Goal: Information Seeking & Learning: Learn about a topic

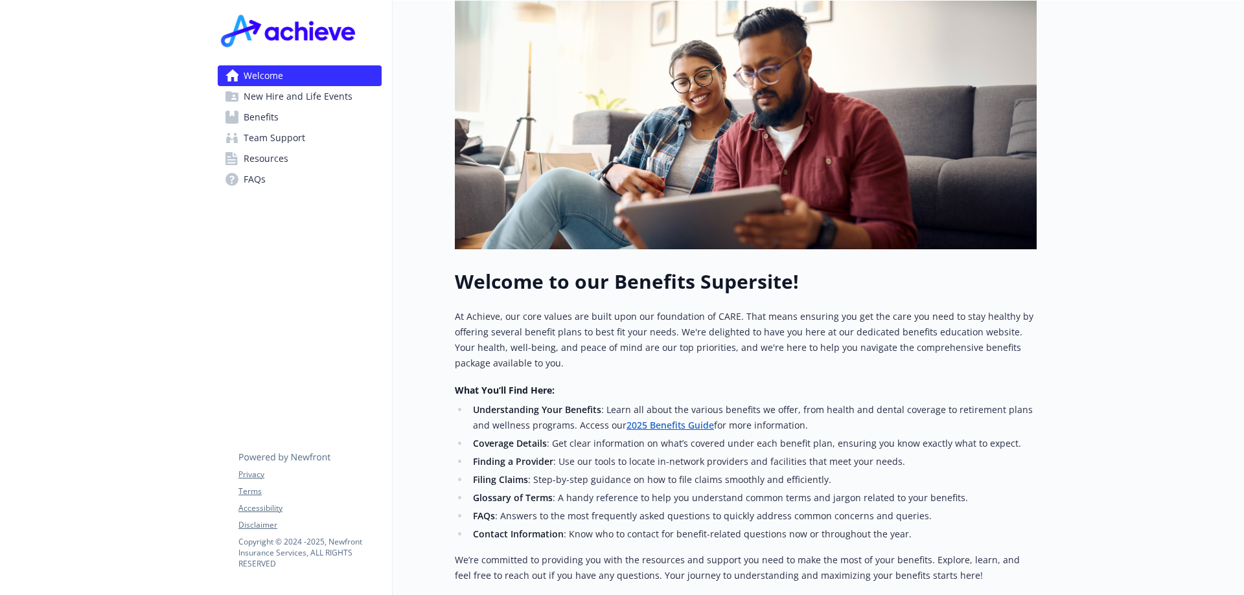
scroll to position [259, 0]
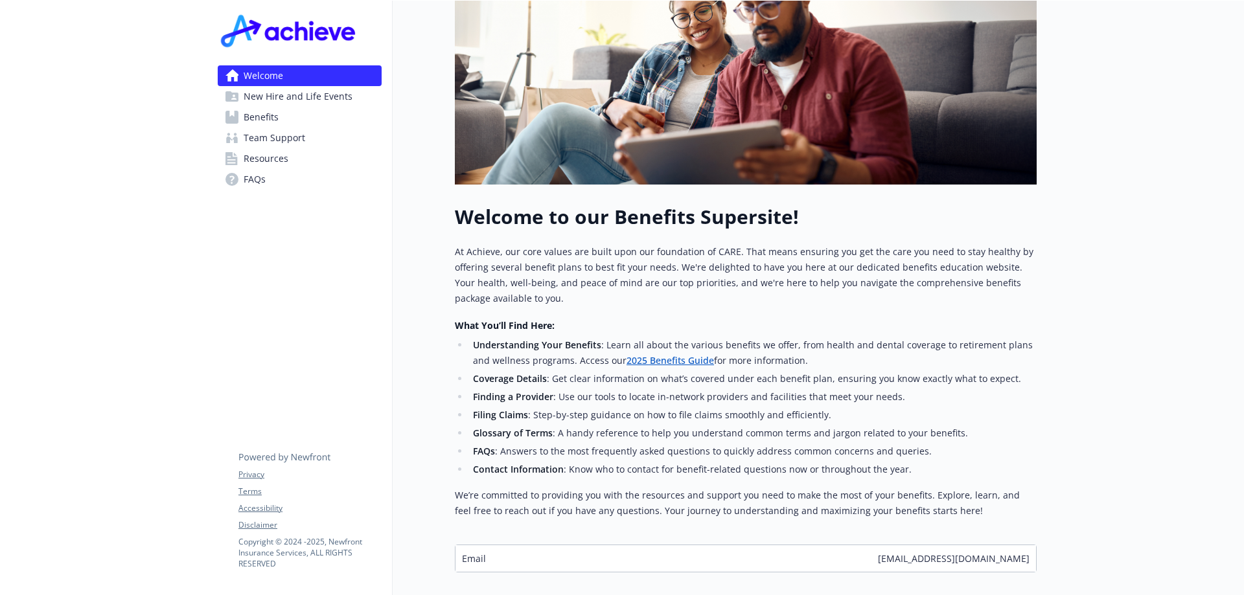
click at [285, 114] on link "Benefits" at bounding box center [300, 117] width 164 height 21
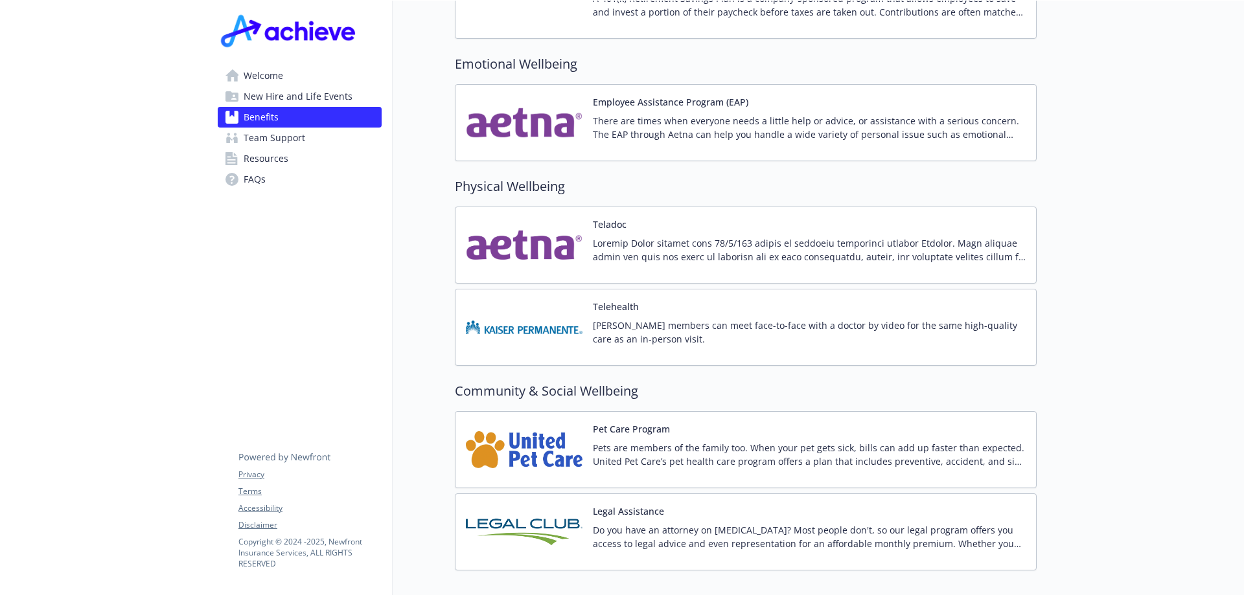
scroll to position [2477, 0]
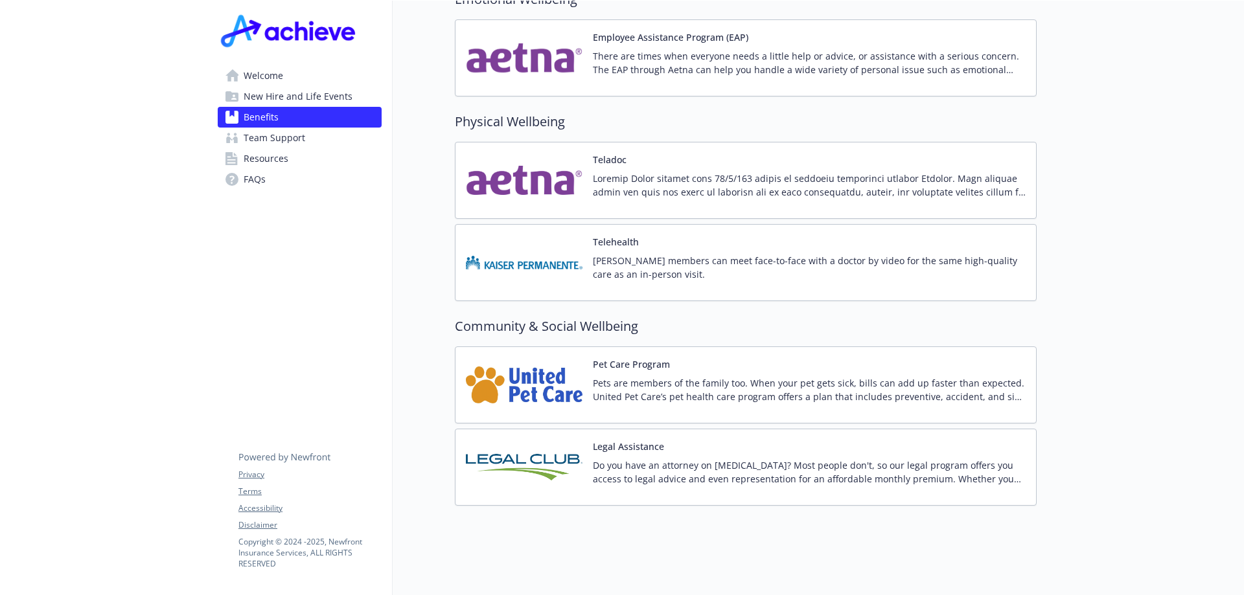
click at [787, 460] on p "Do you have an attorney on [MEDICAL_DATA]? Most people don't, so our legal prog…" at bounding box center [809, 472] width 433 height 27
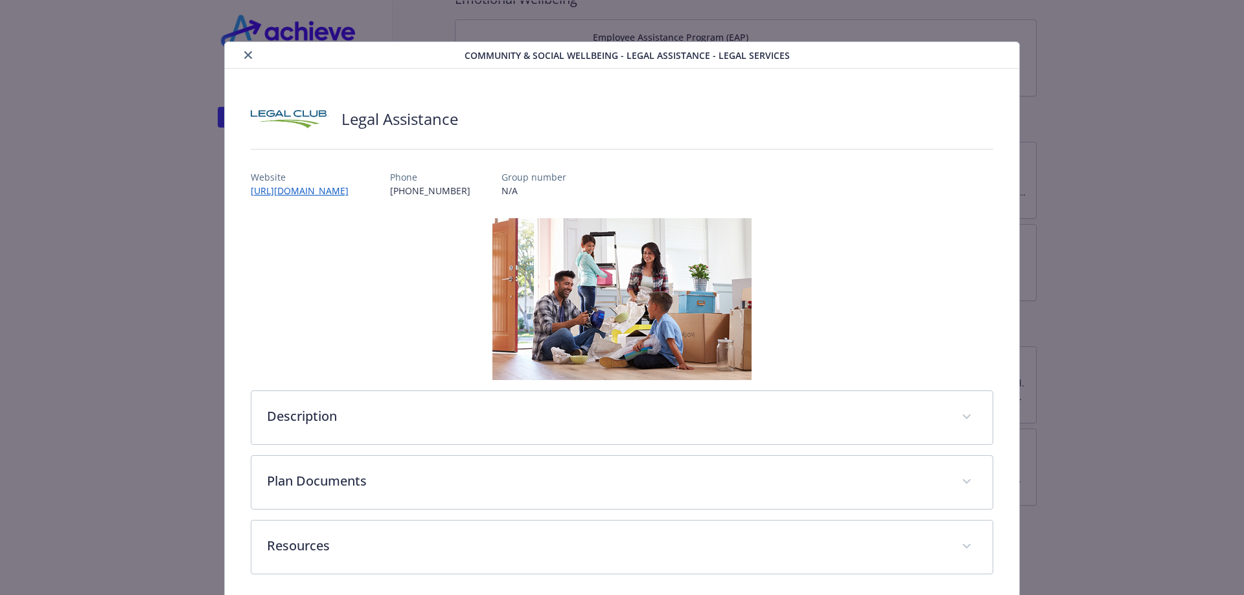
scroll to position [52, 0]
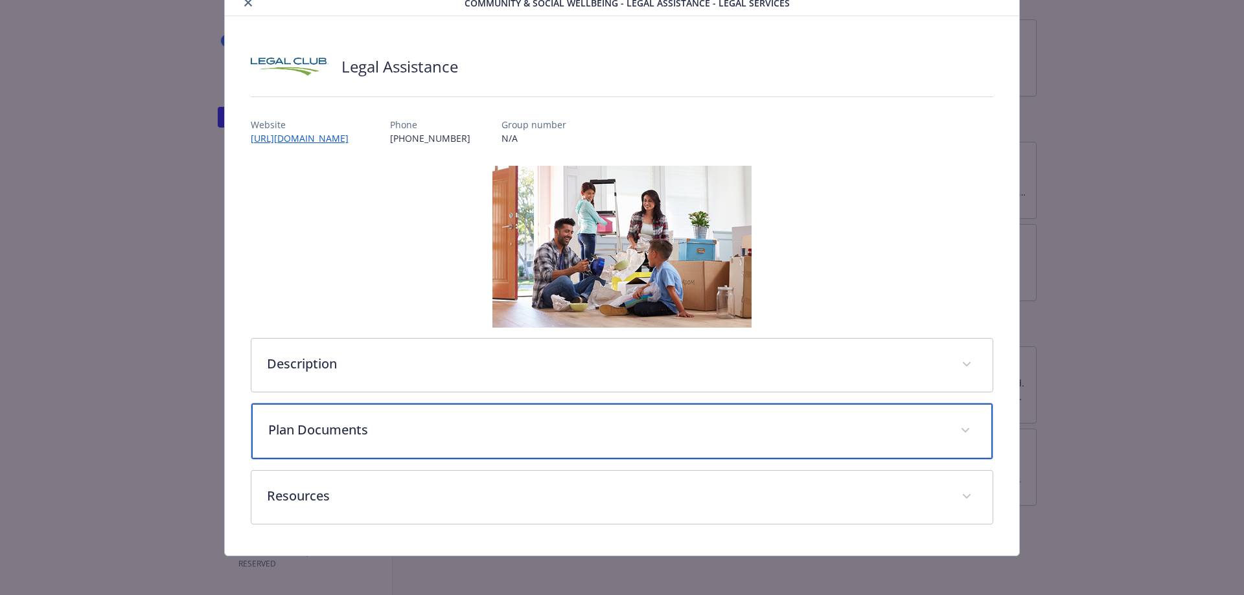
click at [347, 433] on p "Plan Documents" at bounding box center [606, 430] width 677 height 19
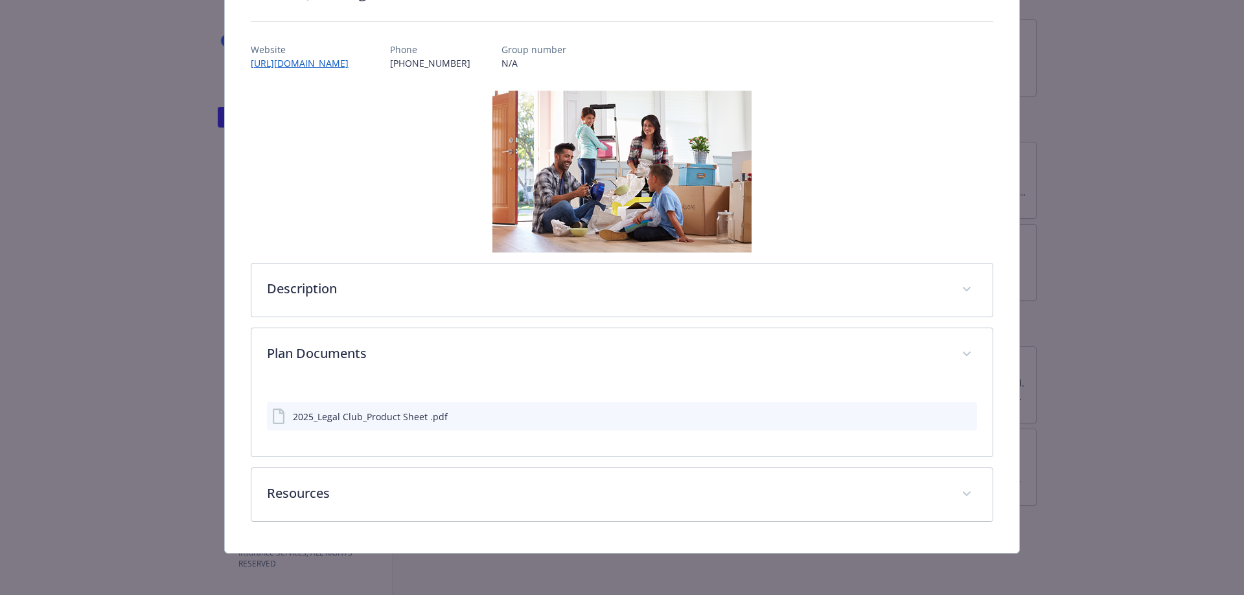
scroll to position [128, 0]
click at [386, 318] on div "Description Do you have an attorney on [MEDICAL_DATA]? Most people don't, so ou…" at bounding box center [622, 307] width 743 height 432
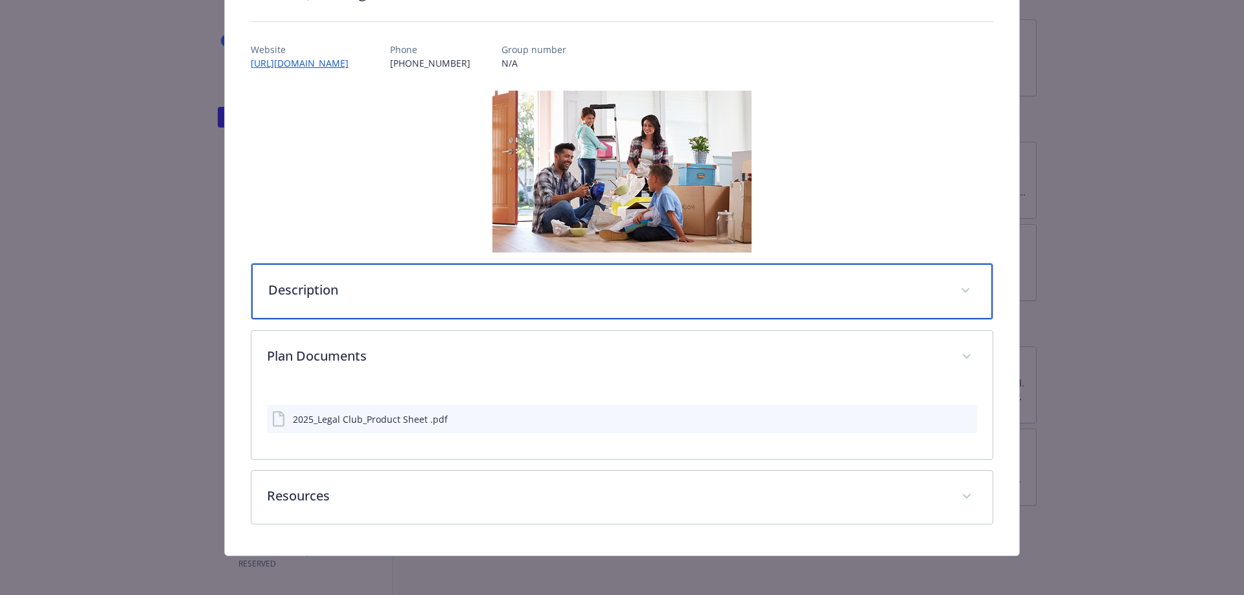
click at [305, 291] on p "Description" at bounding box center [606, 290] width 677 height 19
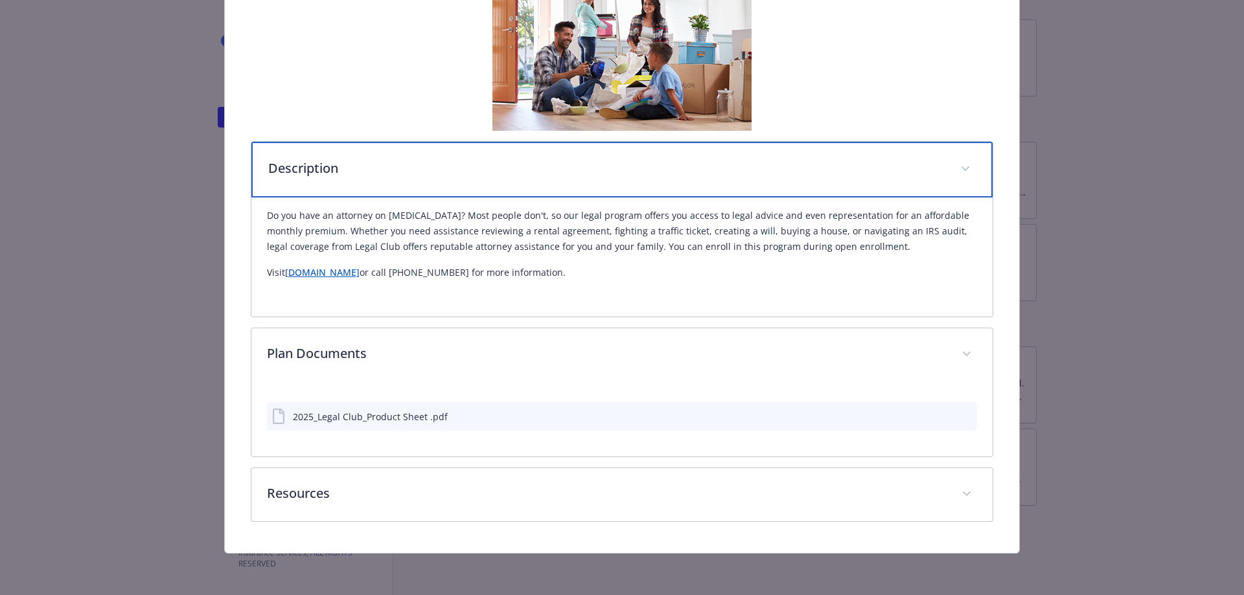
scroll to position [0, 0]
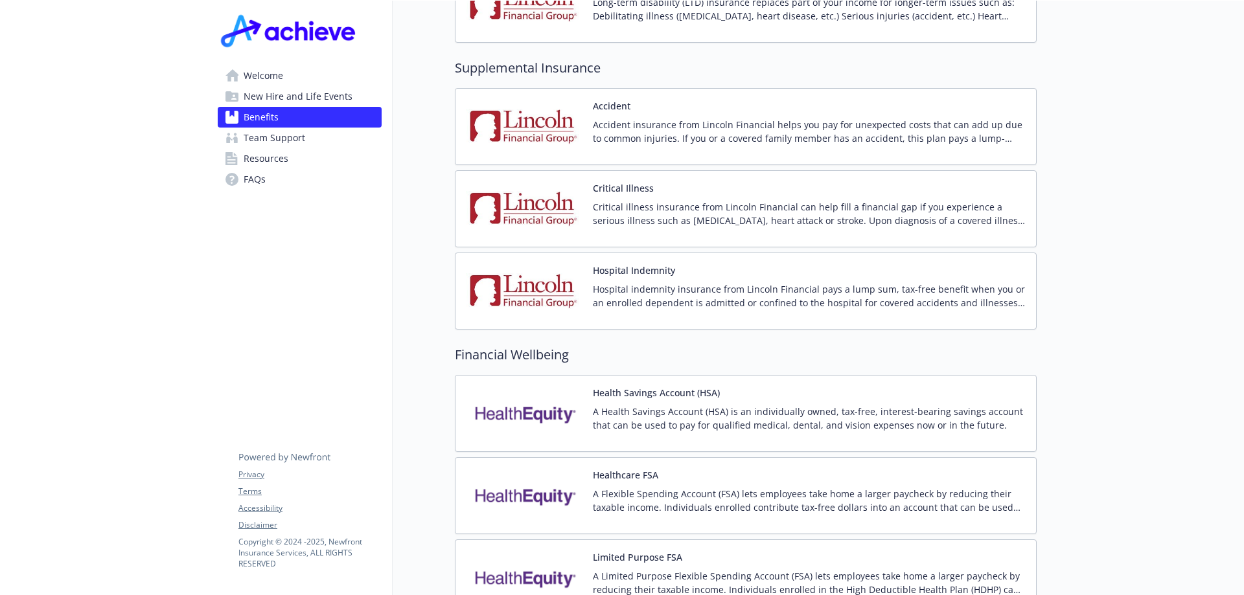
scroll to position [1310, 0]
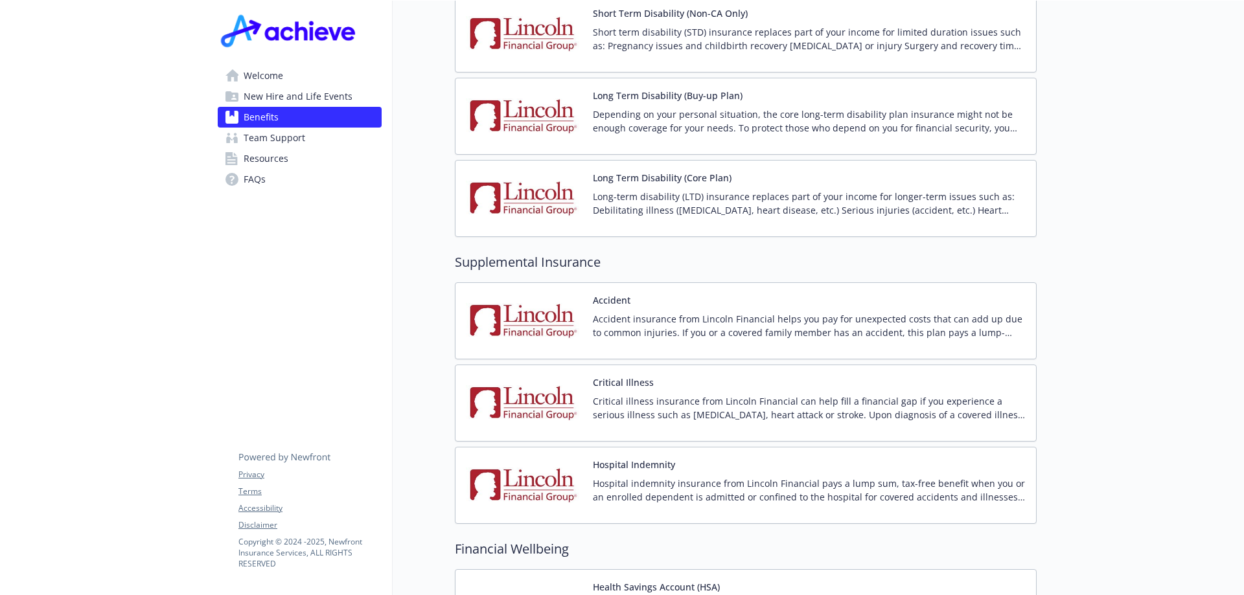
click at [240, 183] on link "FAQs" at bounding box center [300, 179] width 164 height 21
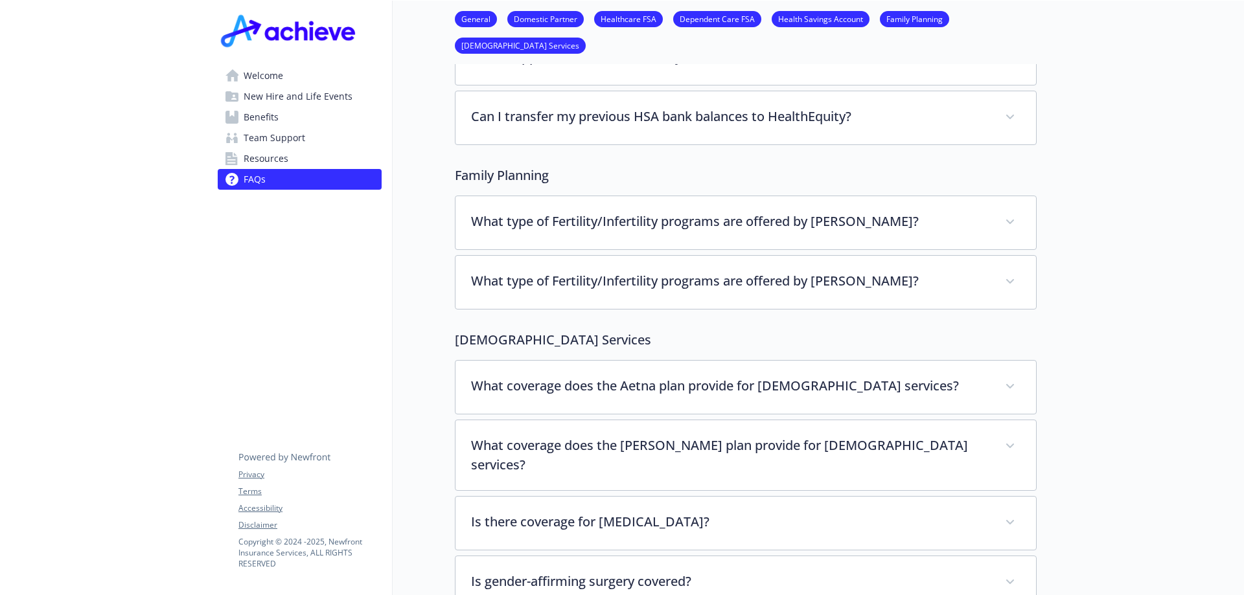
scroll to position [2406, 0]
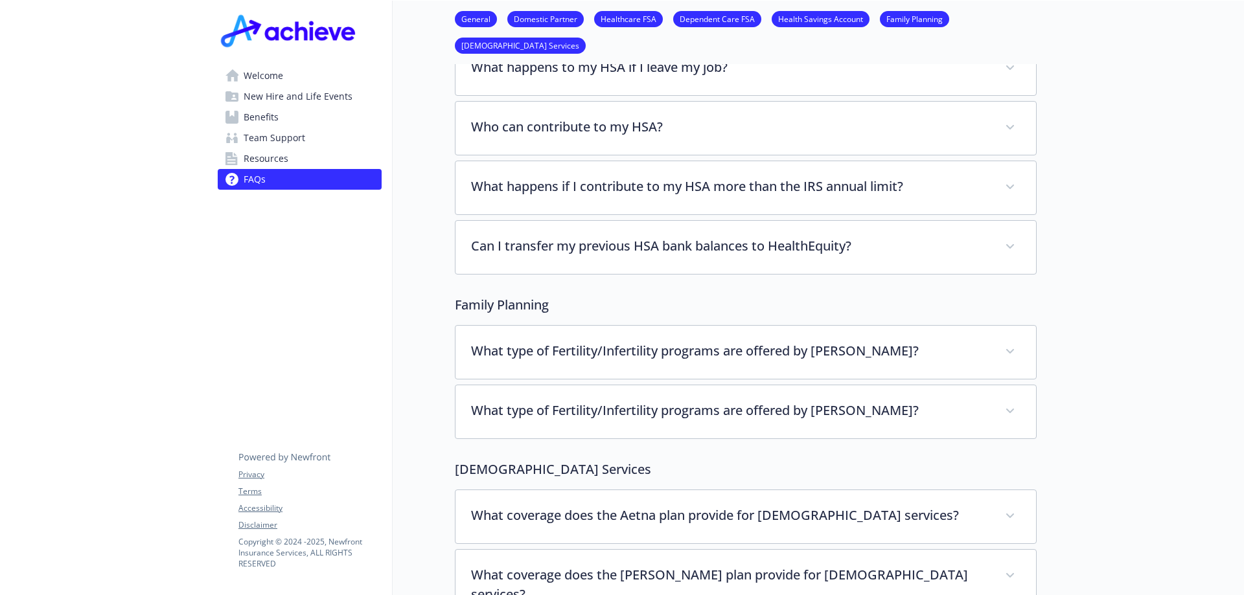
click at [273, 137] on span "Team Support" at bounding box center [275, 138] width 62 height 21
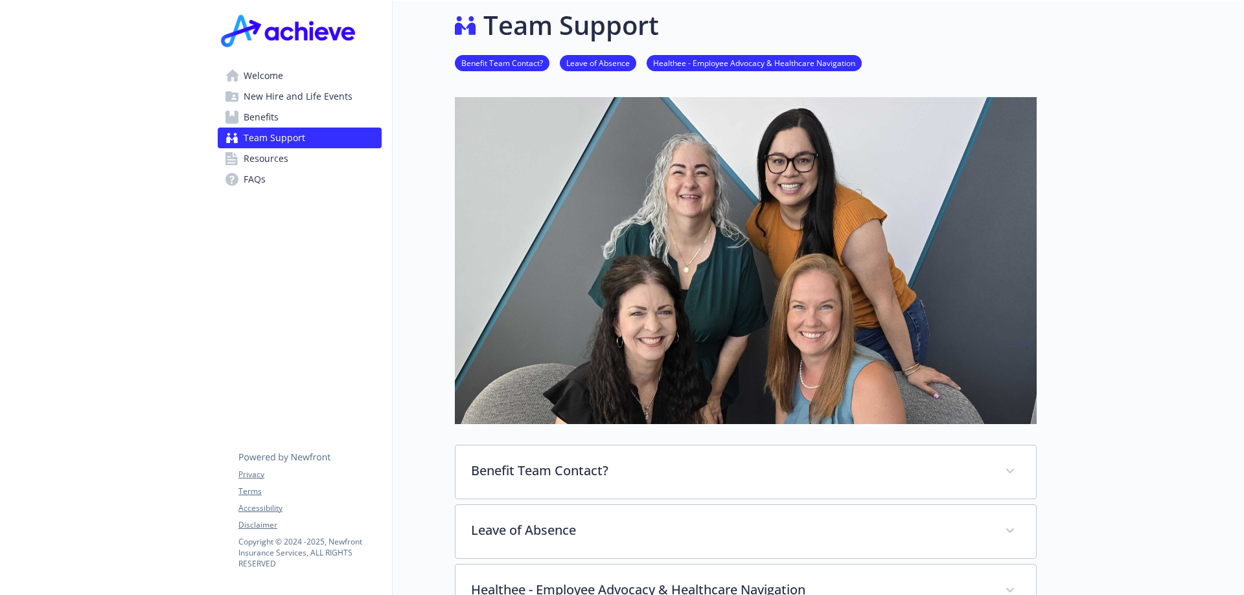
scroll to position [299, 0]
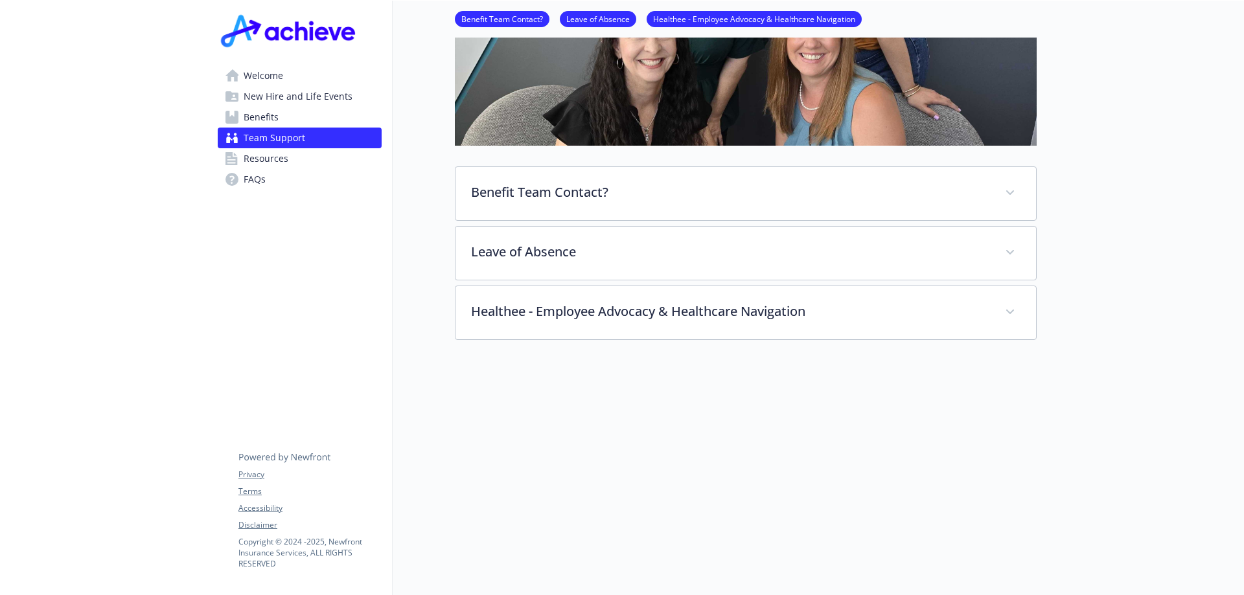
click at [278, 148] on span "Resources" at bounding box center [266, 158] width 45 height 21
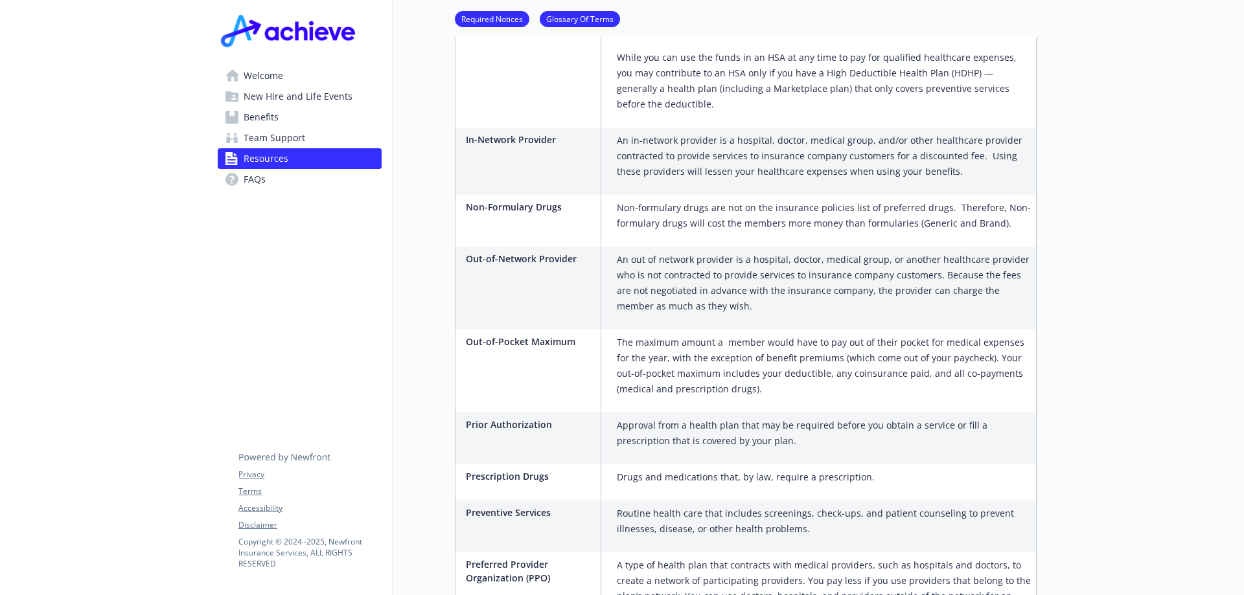
scroll to position [1577, 0]
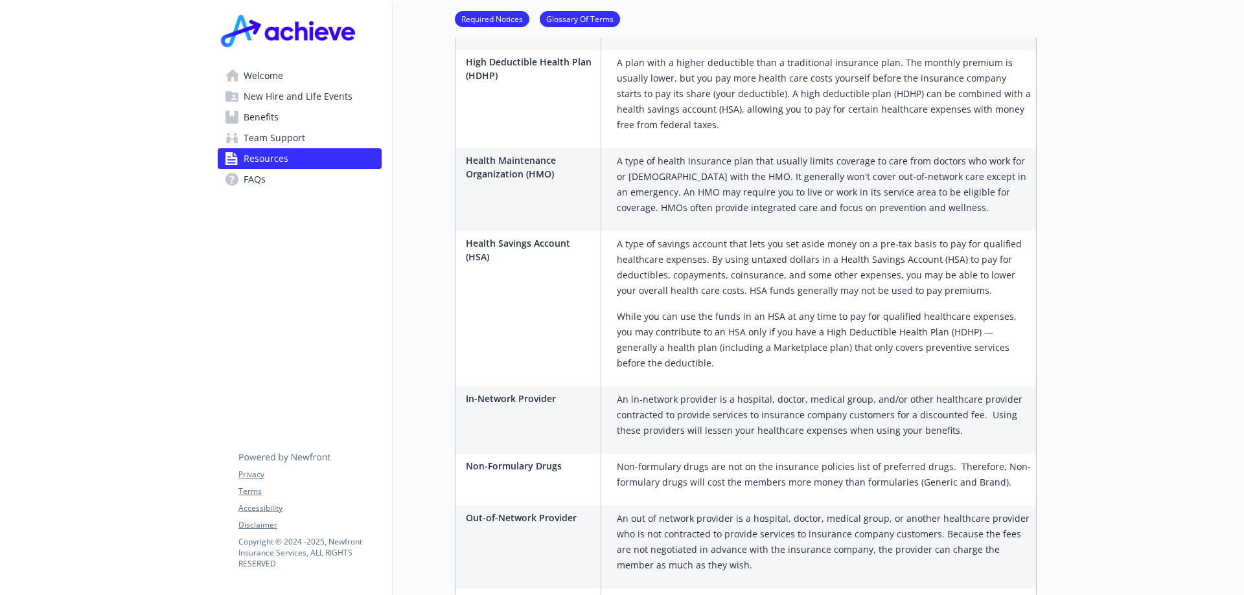
click at [270, 120] on span "Benefits" at bounding box center [261, 117] width 35 height 21
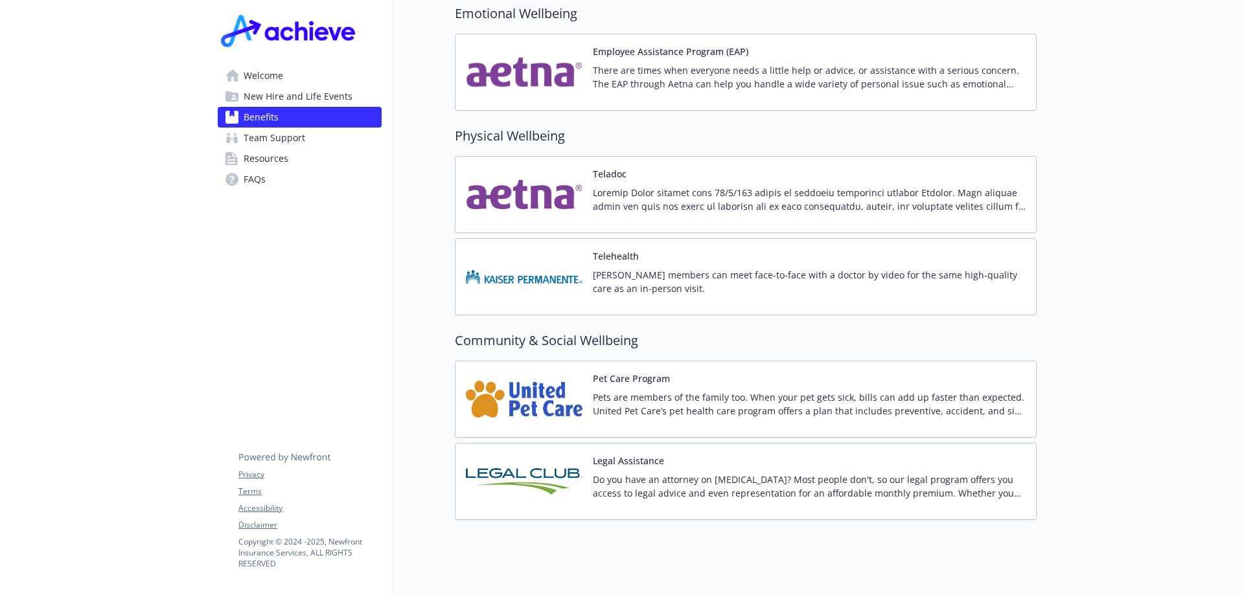
scroll to position [2477, 0]
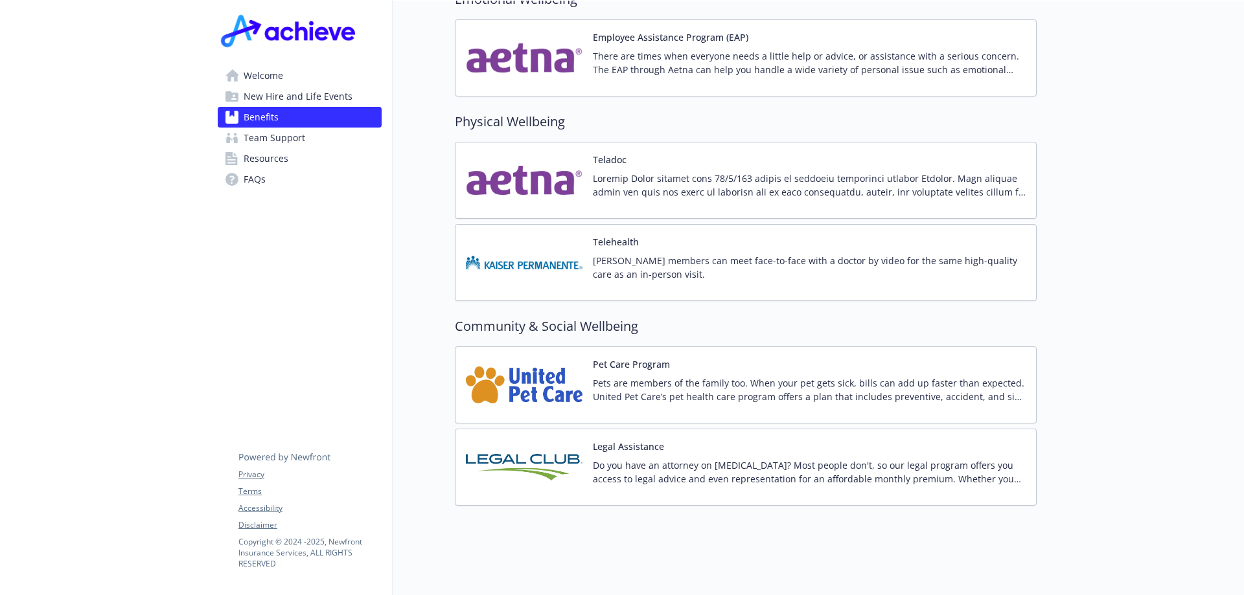
click at [943, 387] on p "Pets are members of the family too. When your pet gets sick, bills can add up f…" at bounding box center [809, 389] width 433 height 27
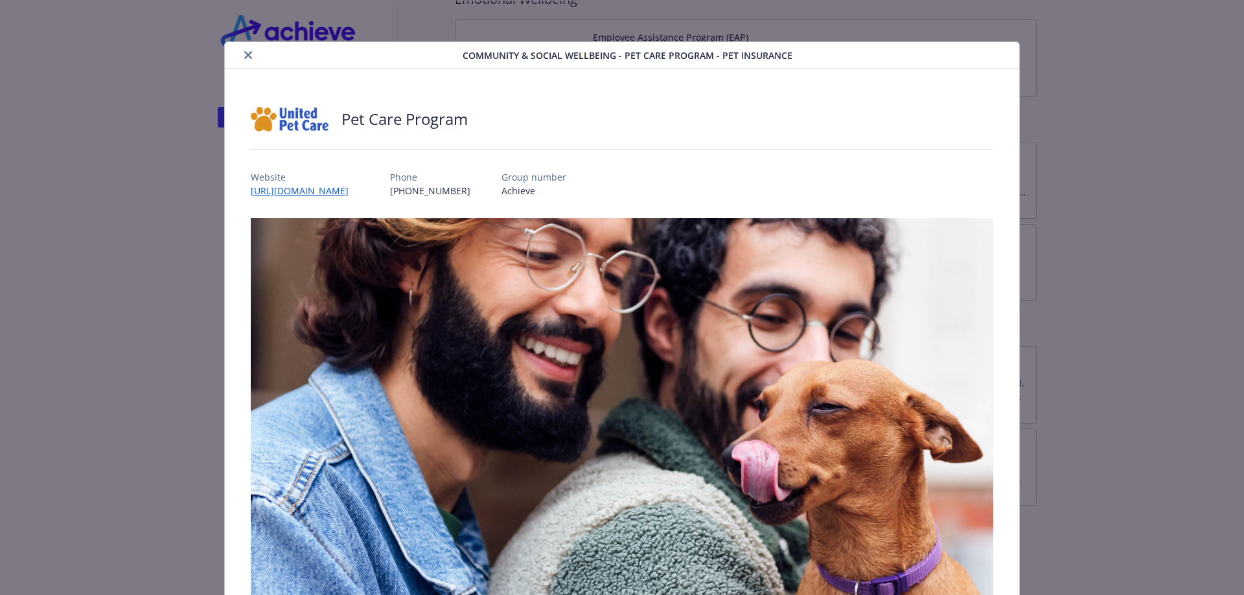
scroll to position [284, 0]
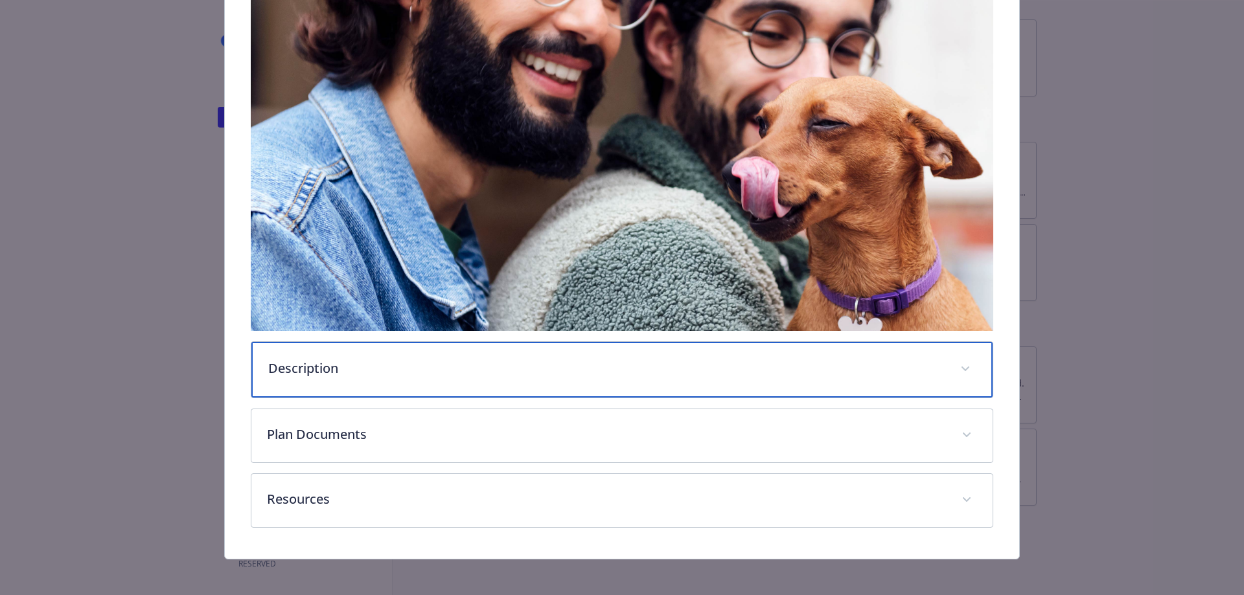
click at [734, 367] on p "Description" at bounding box center [606, 368] width 677 height 19
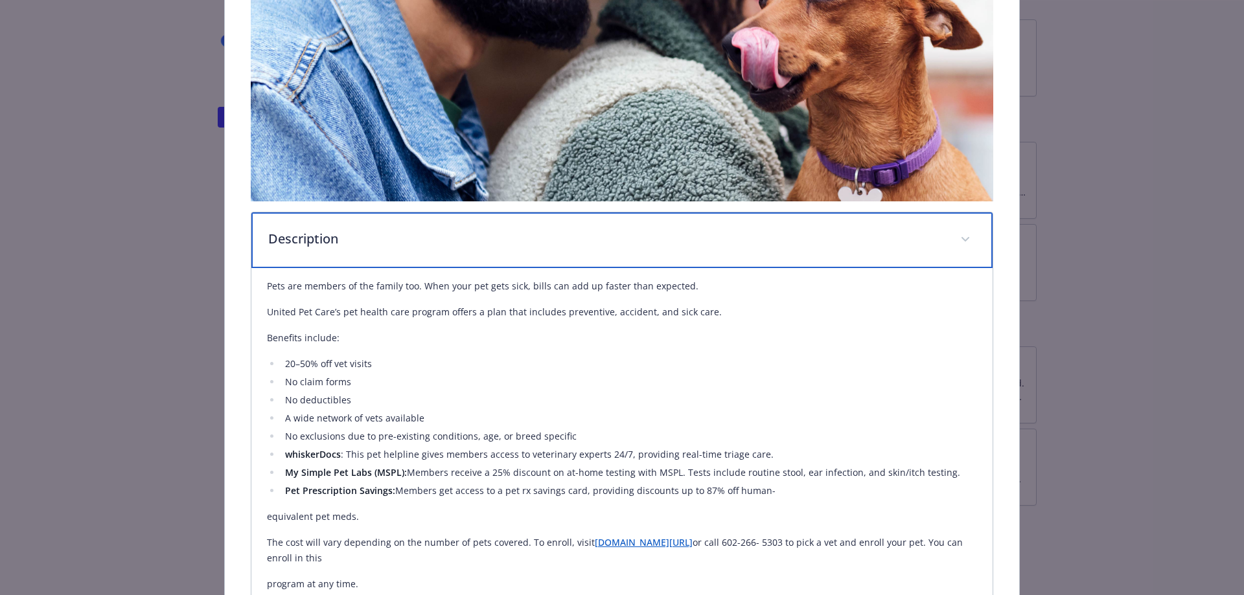
scroll to position [543, 0]
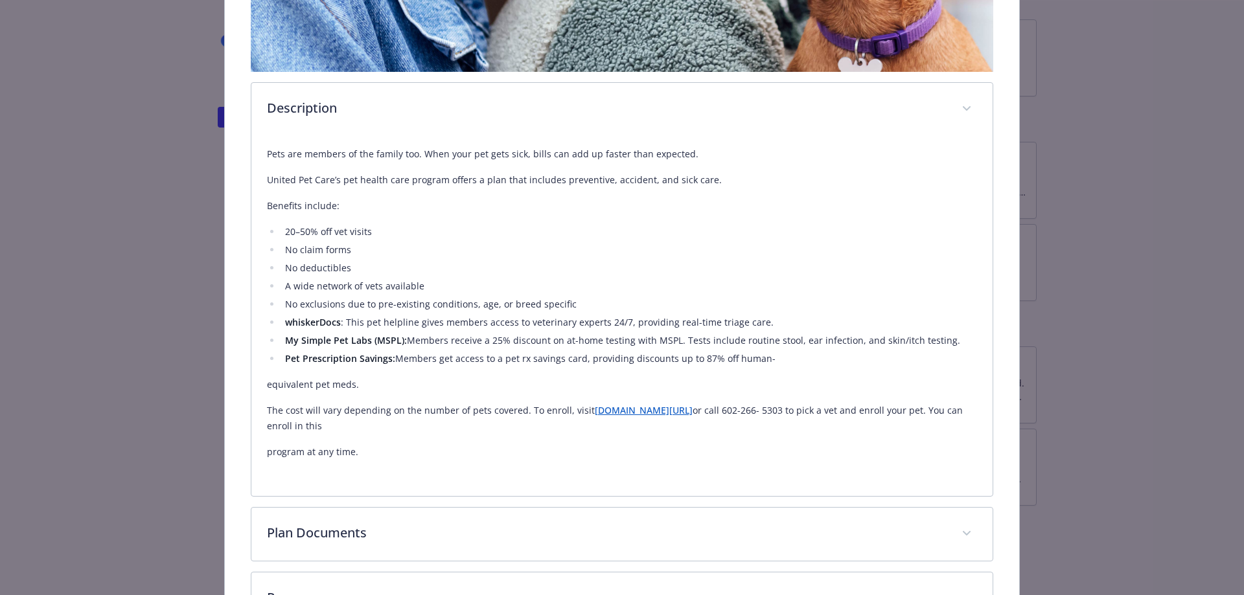
click at [698, 476] on div "Pets are members of the family too. When your pet gets sick, bills can add up f…" at bounding box center [622, 308] width 711 height 345
click at [688, 410] on link "[DOMAIN_NAME][URL]" at bounding box center [644, 410] width 98 height 12
